Goal: Task Accomplishment & Management: Manage account settings

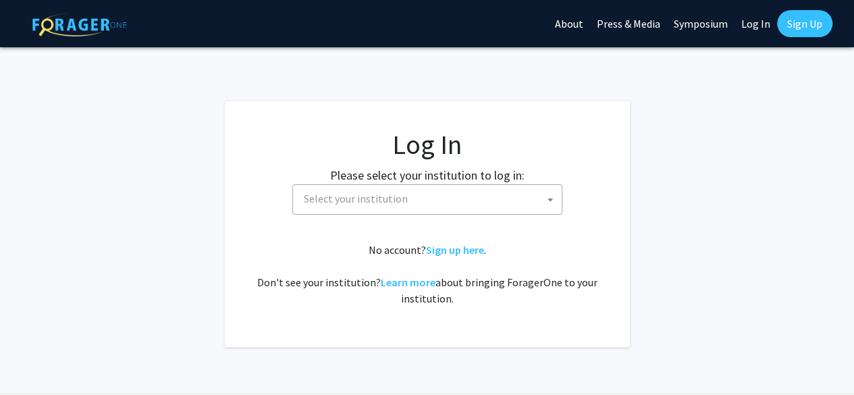
click at [756, 28] on link "Log In" at bounding box center [755, 23] width 43 height 47
click at [752, 24] on link "Log In" at bounding box center [755, 23] width 43 height 47
click at [409, 190] on span "Select your institution" at bounding box center [429, 199] width 263 height 28
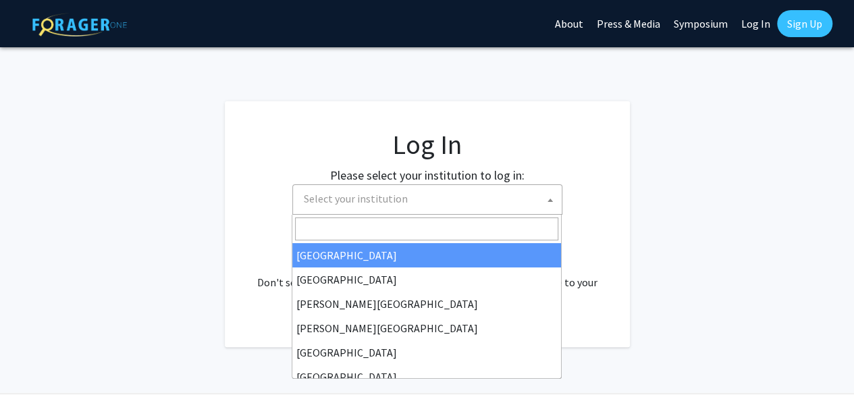
select select "34"
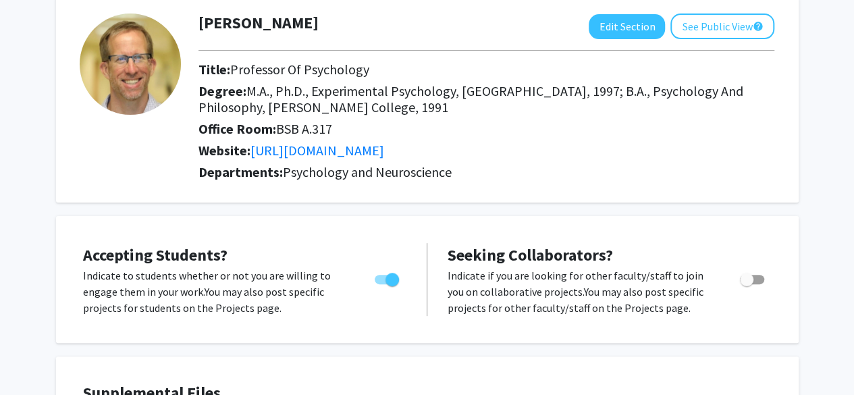
scroll to position [16, 0]
